Goal: Find specific fact: Find specific fact

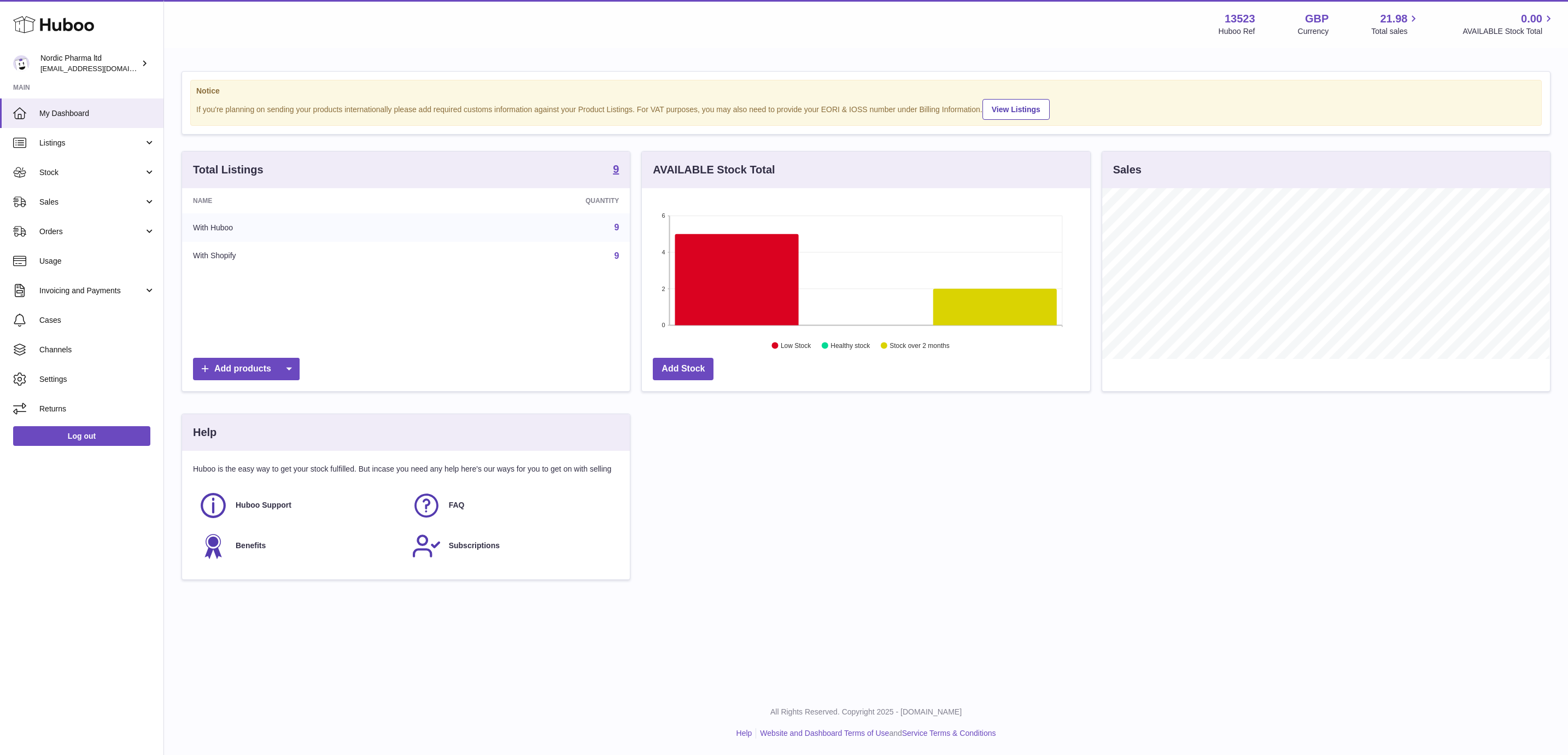
scroll to position [171, 447]
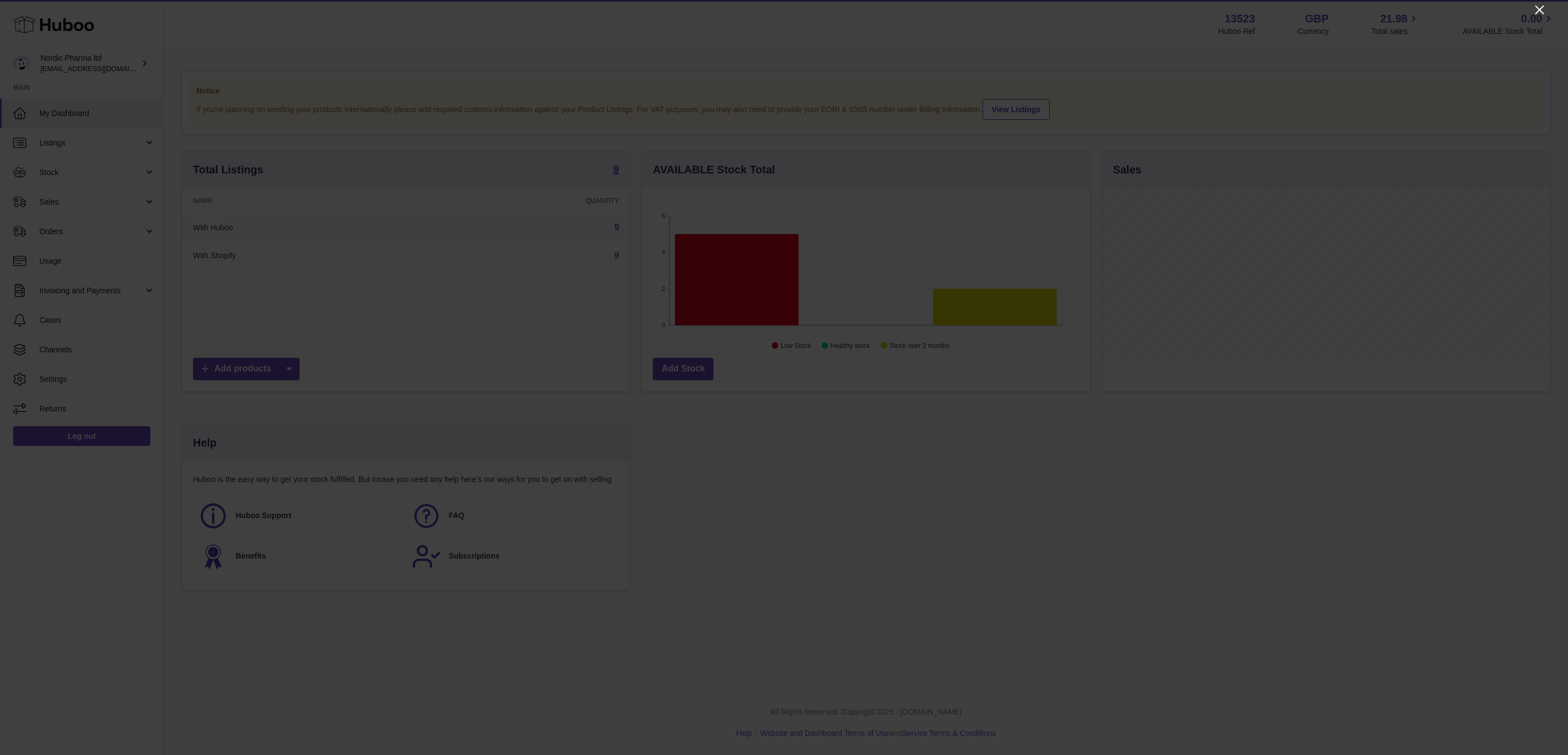
click at [1542, 7] on icon "Close" at bounding box center [1539, 10] width 13 height 13
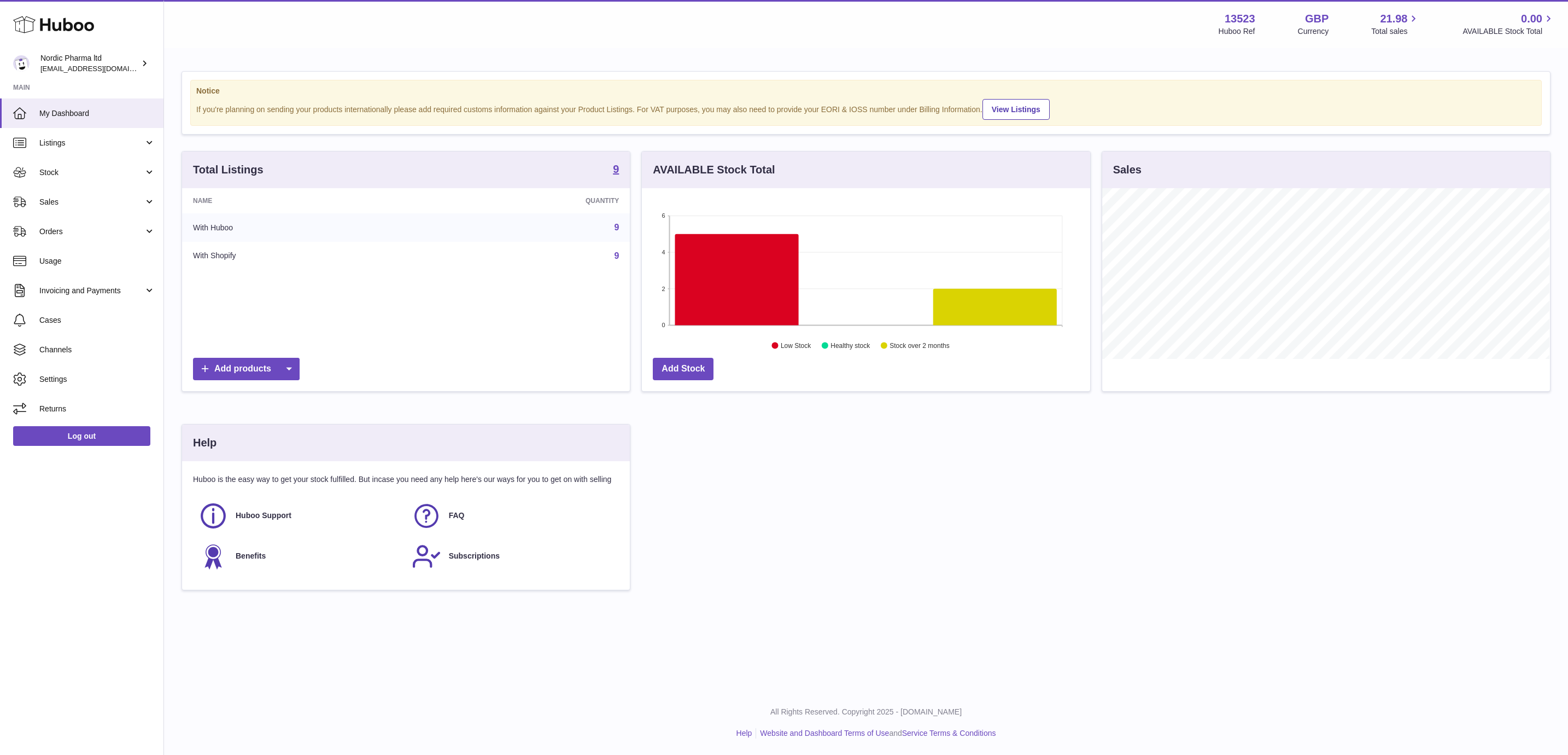
click at [612, 221] on td "9" at bounding box center [527, 227] width 206 height 29
click at [616, 223] on link "9" at bounding box center [616, 227] width 5 height 10
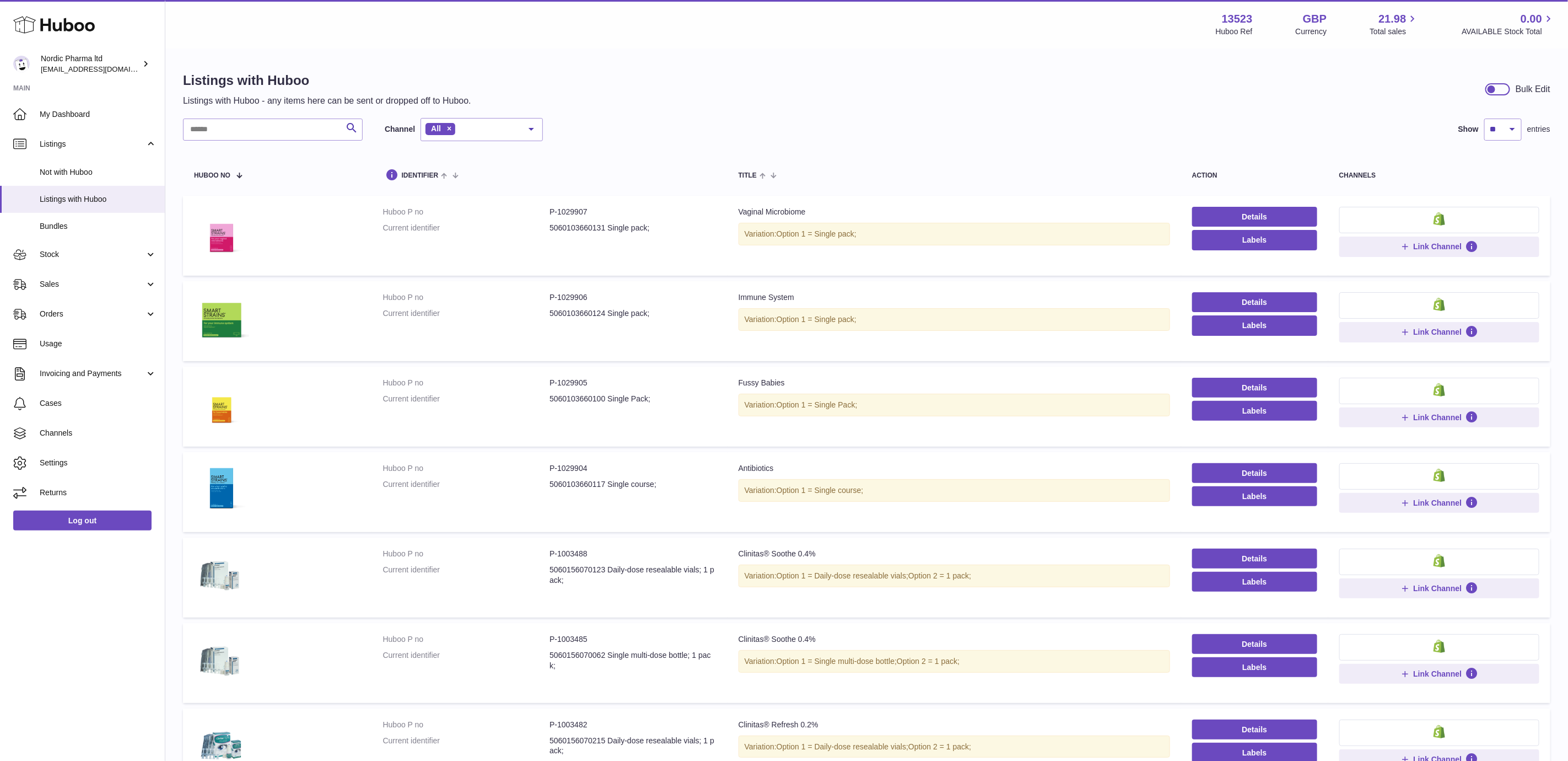
click at [576, 210] on dd "P-1029907" at bounding box center [633, 212] width 167 height 10
copy dd "1029907"
